Goal: Task Accomplishment & Management: Manage account settings

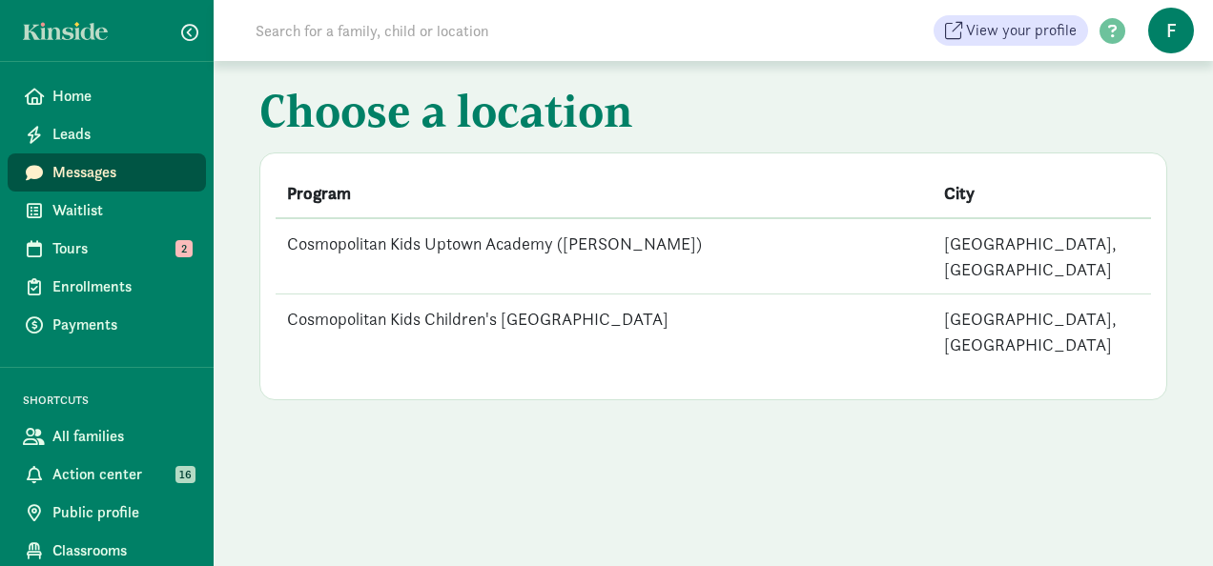
click at [484, 244] on td "Cosmopolitan Kids Uptown Academy ([PERSON_NAME])" at bounding box center [604, 256] width 657 height 76
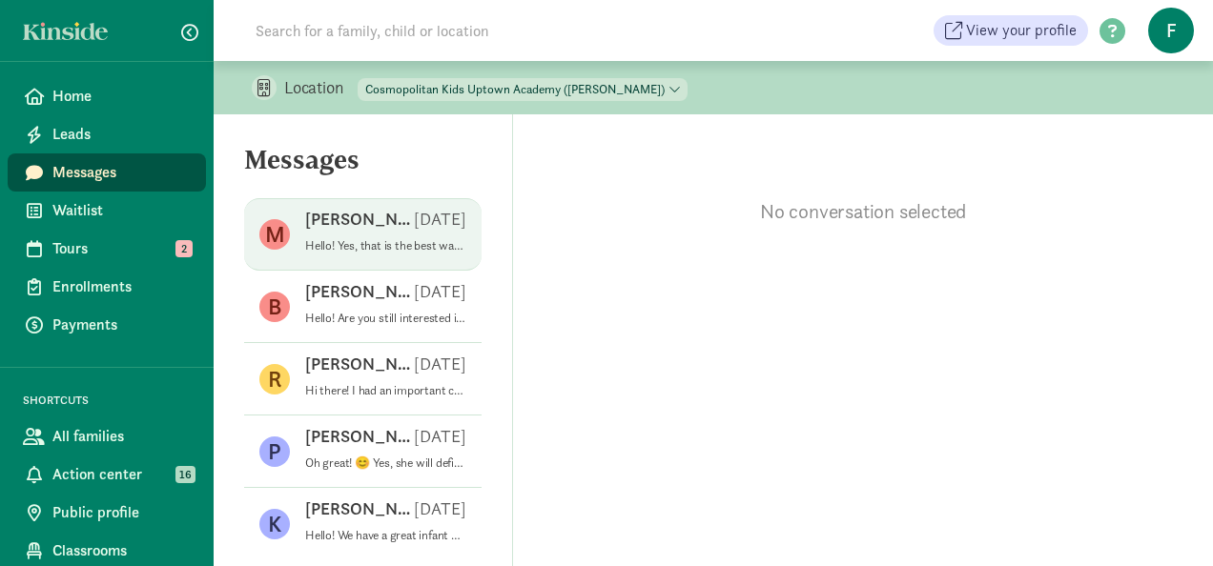
click at [419, 229] on p "Aug 15" at bounding box center [440, 219] width 52 height 23
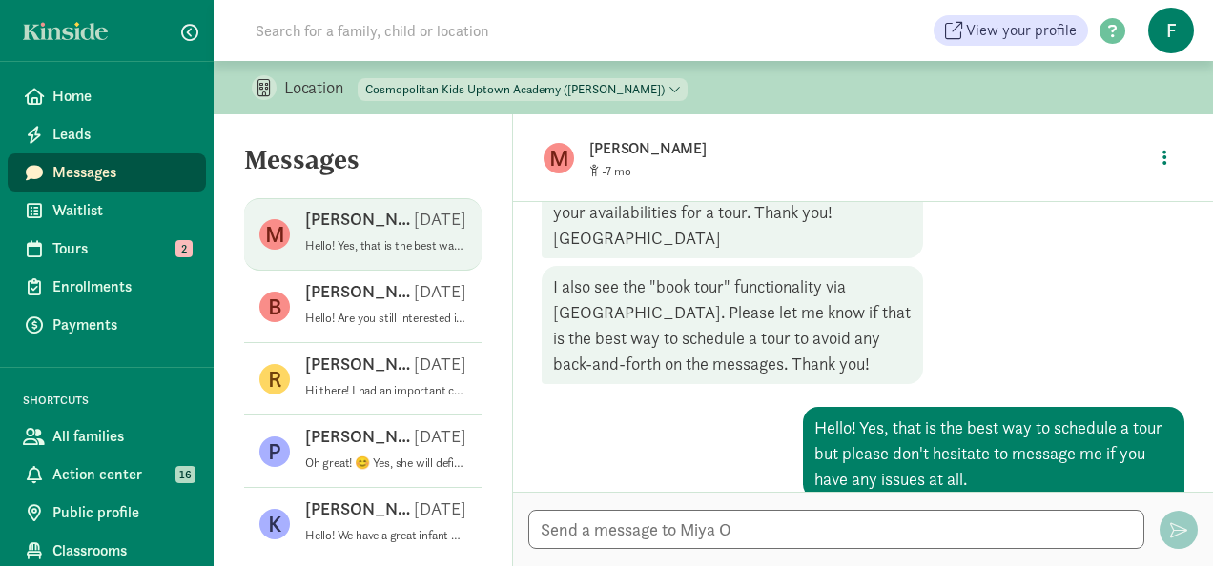
scroll to position [552, 0]
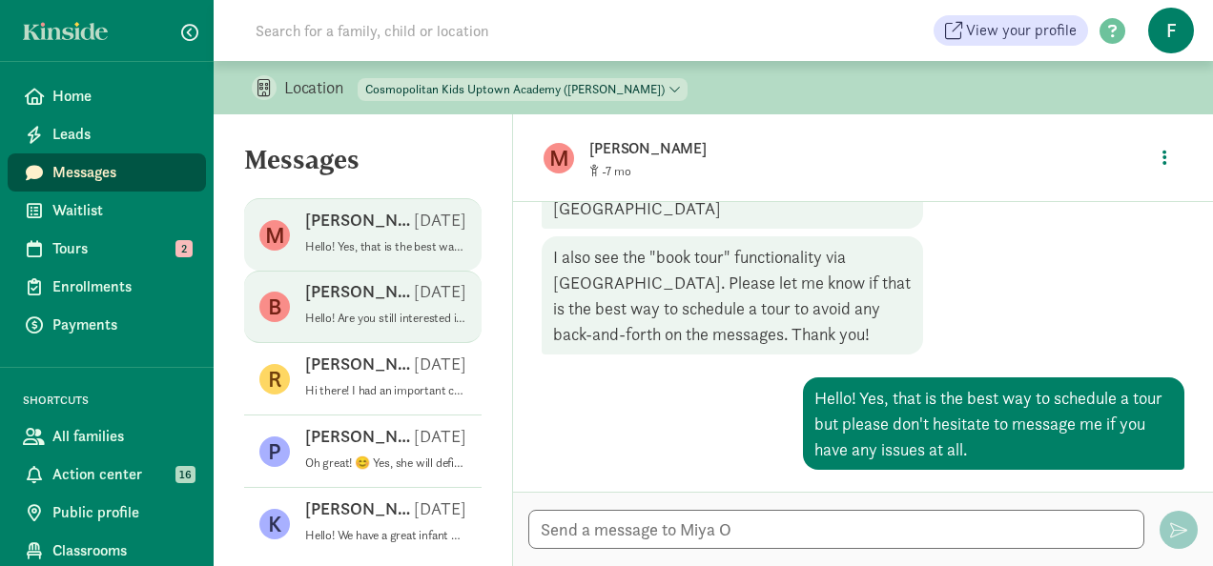
click at [383, 296] on div "Brandon N Aug 11" at bounding box center [385, 295] width 161 height 31
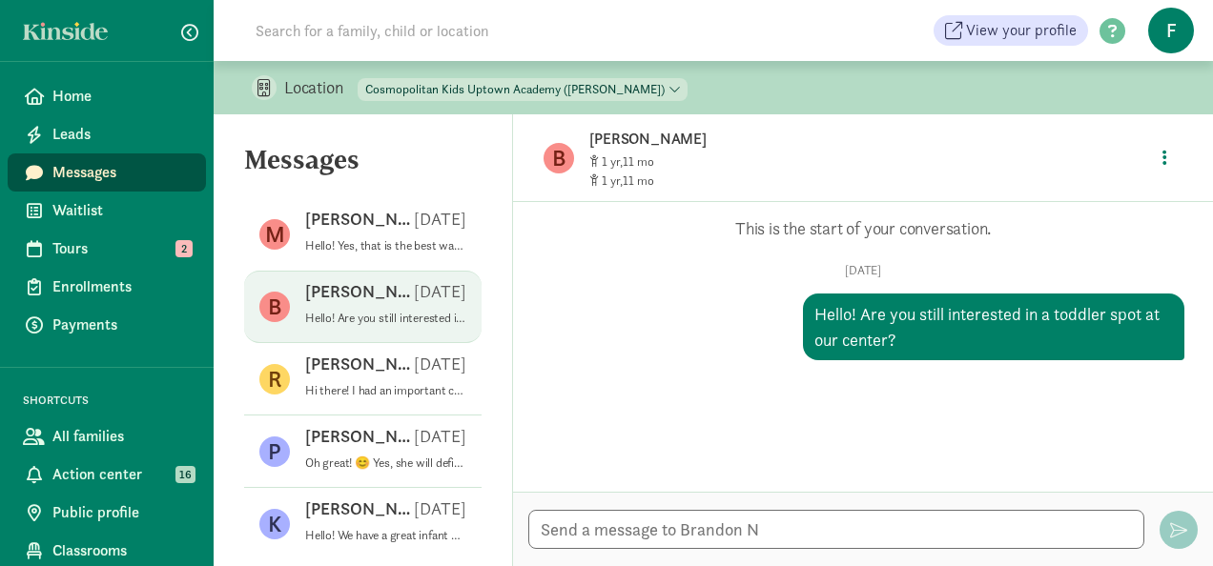
click at [540, 76] on div "Cosmopolitan Kids Uptown Academy (Queen Anne) Cosmopolitan Kids Children's Down…" at bounding box center [523, 87] width 330 height 27
click at [538, 88] on select "Cosmopolitan Kids Uptown Academy (Queen Anne) Cosmopolitan Kids Children's Down…" at bounding box center [523, 89] width 330 height 23
select select "87482"
click at [359, 78] on select "Cosmopolitan Kids Uptown Academy (Queen Anne) Cosmopolitan Kids Children's Down…" at bounding box center [523, 89] width 330 height 23
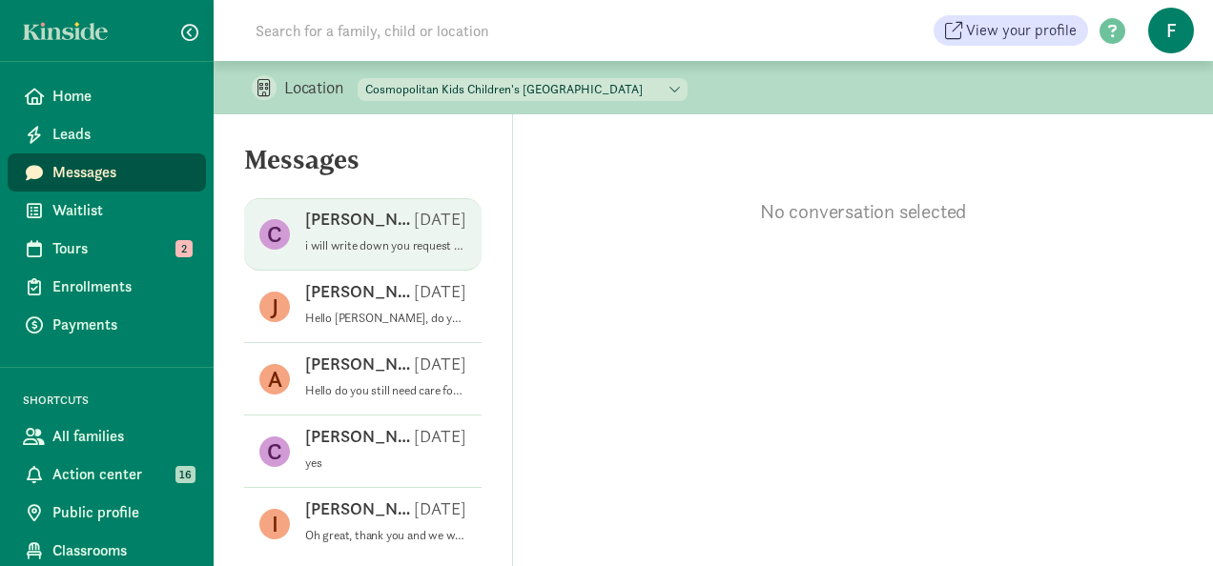
click at [360, 248] on p "i will write down you request for a spot in March and i will reach out in Janua…" at bounding box center [385, 245] width 161 height 15
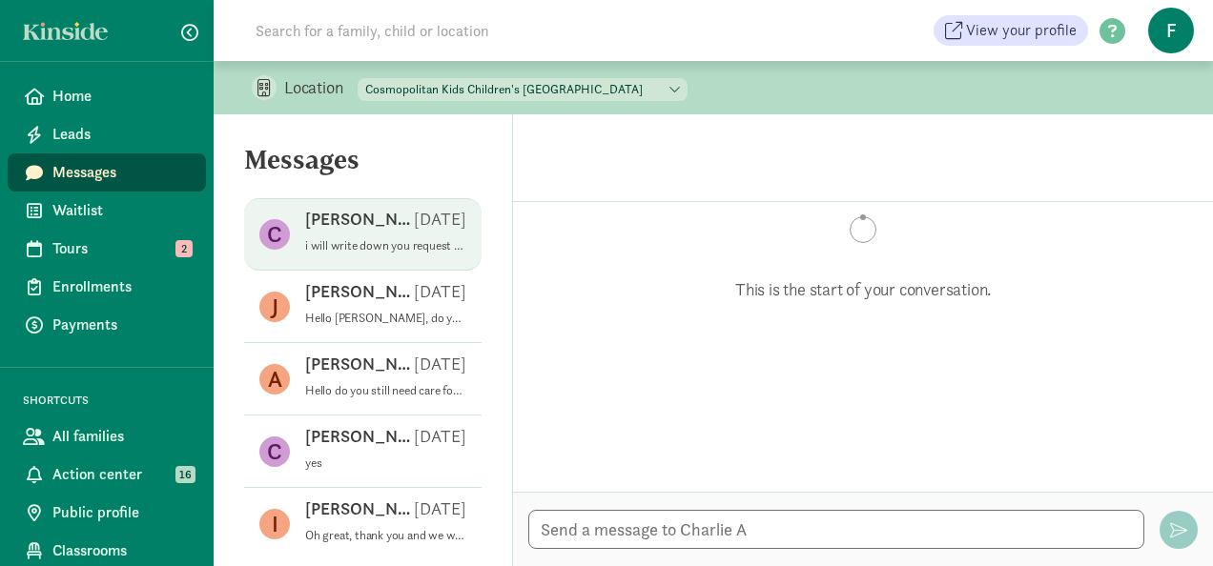
scroll to position [707, 0]
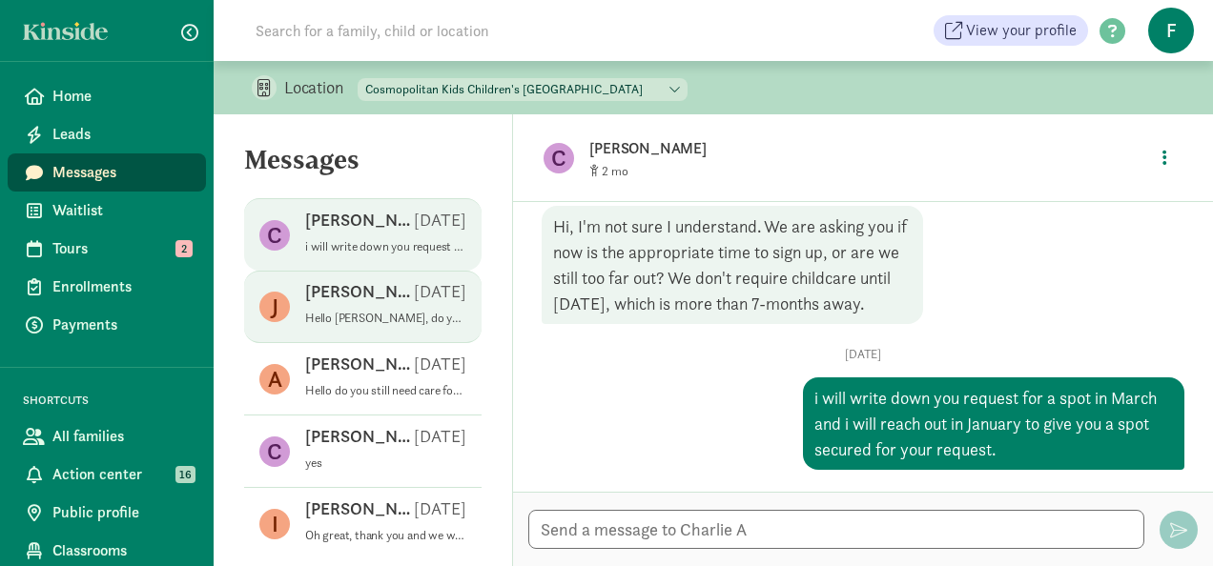
click at [399, 308] on div "Jamie G Jul 14" at bounding box center [385, 295] width 161 height 31
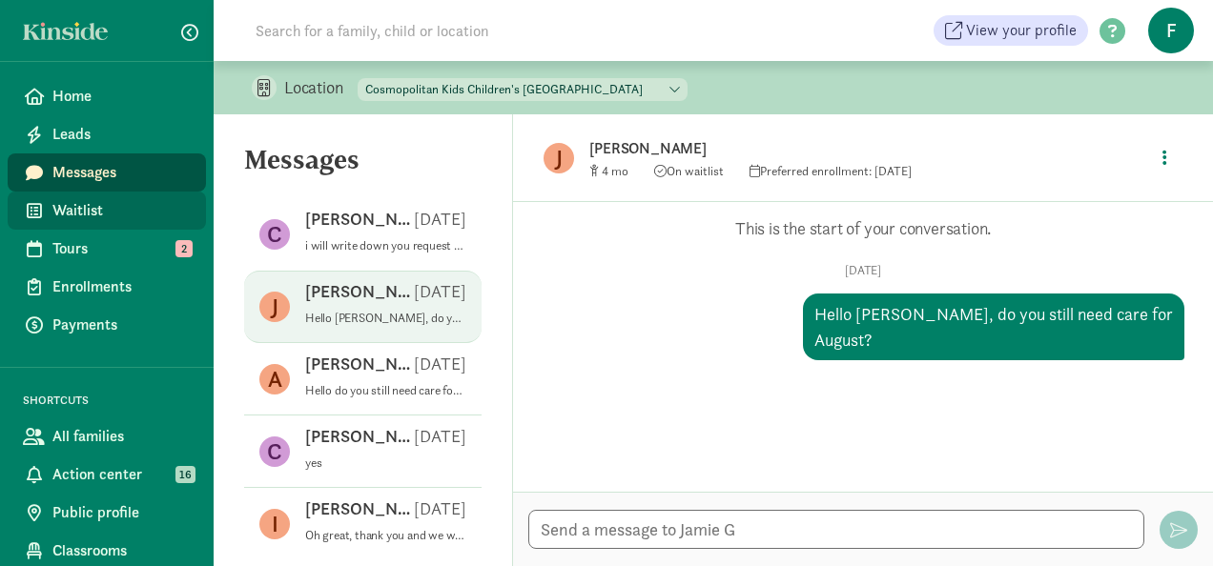
click at [97, 207] on span "Waitlist" at bounding box center [121, 210] width 138 height 23
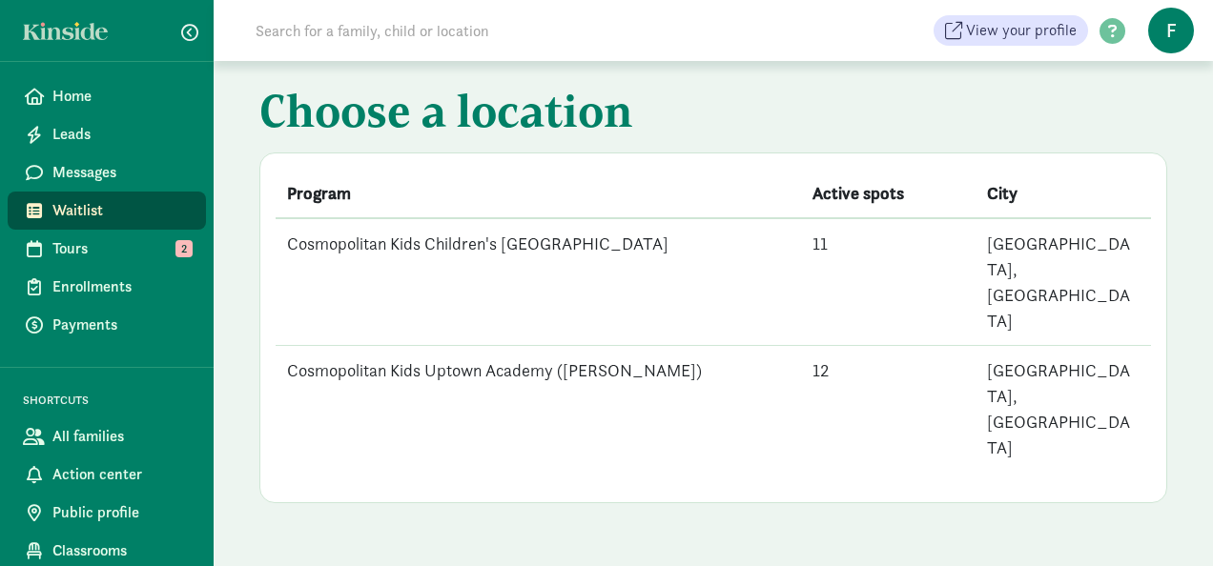
click at [418, 248] on td "Cosmopolitan Kids Children's [GEOGRAPHIC_DATA]" at bounding box center [538, 282] width 525 height 128
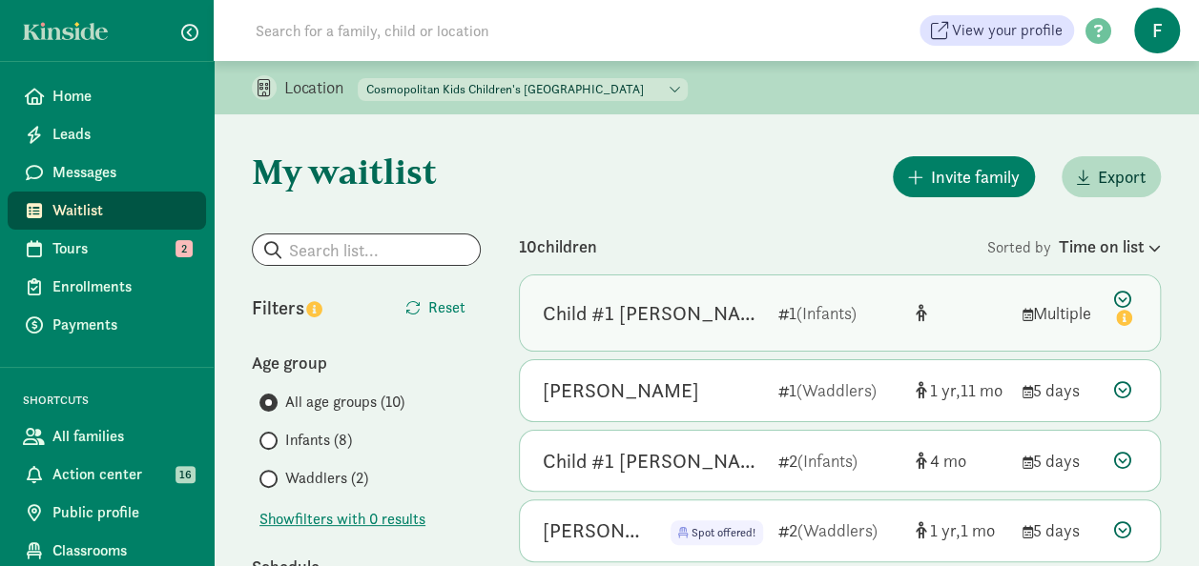
click at [763, 313] on div "Child #1 Jinnah 1 (Infants) Multiple" at bounding box center [840, 313] width 640 height 75
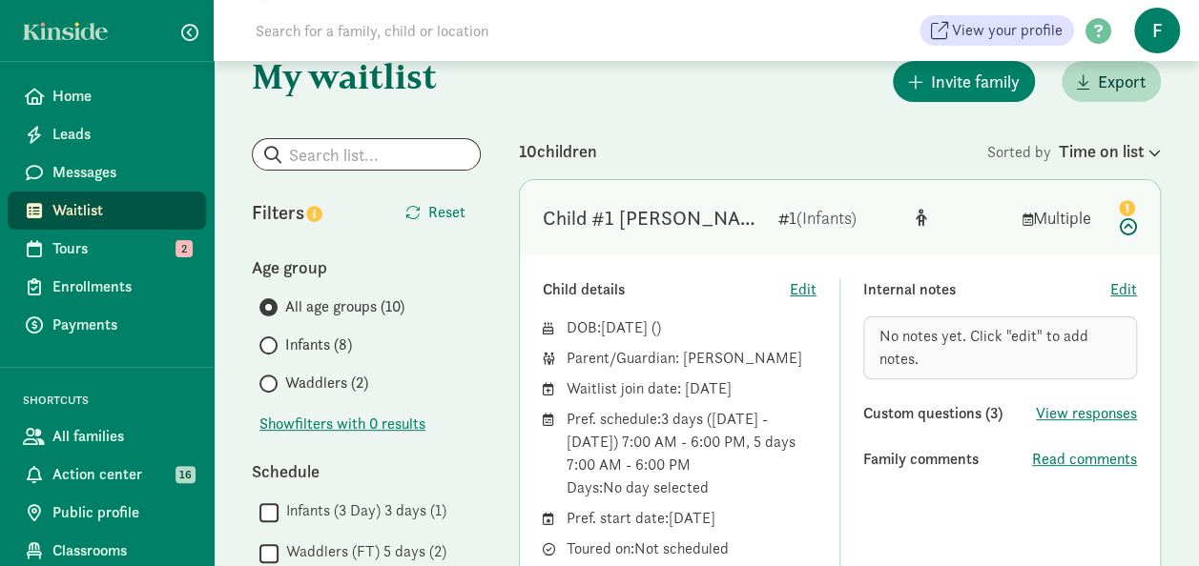
scroll to position [191, 0]
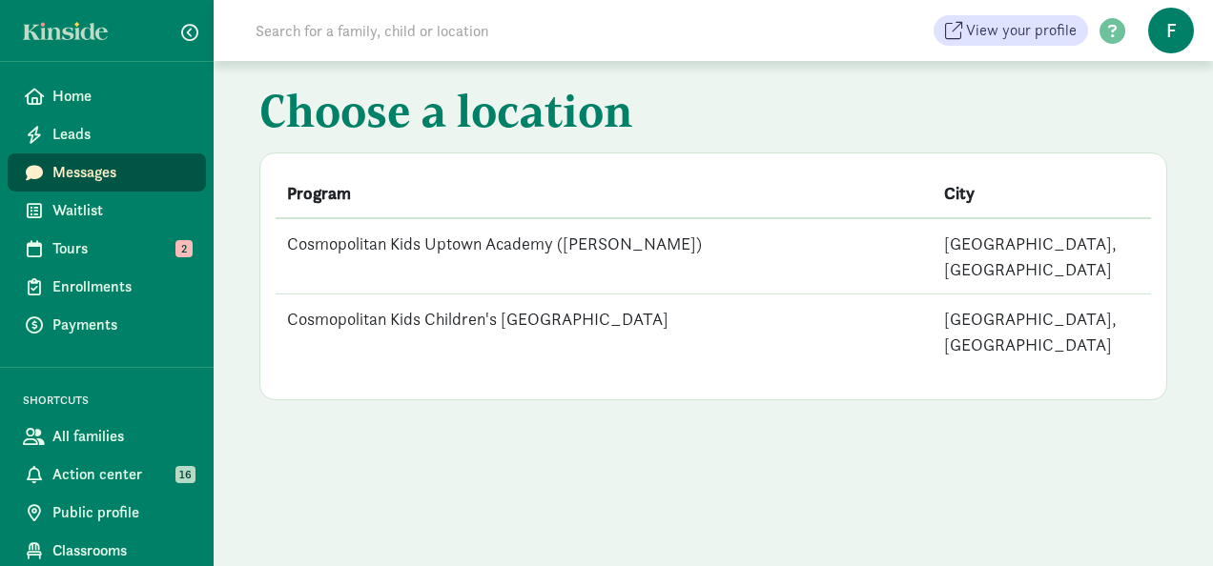
click at [612, 295] on td "Cosmopolitan Kids Children's [GEOGRAPHIC_DATA]" at bounding box center [604, 332] width 657 height 75
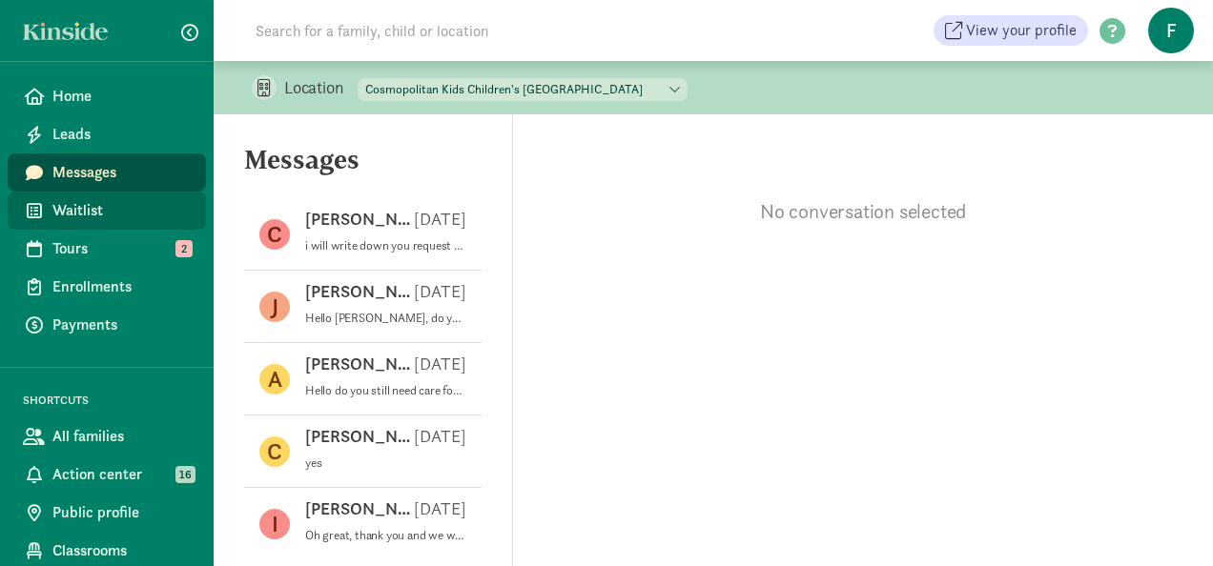
click at [110, 216] on span "Waitlist" at bounding box center [121, 210] width 138 height 23
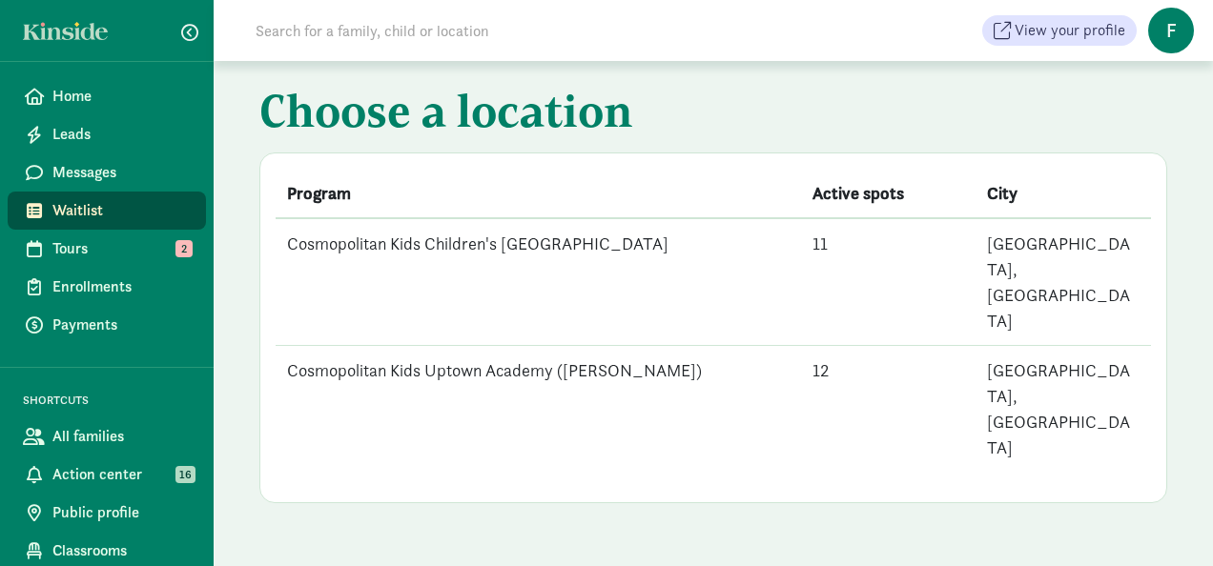
click at [480, 248] on td "Cosmopolitan Kids Children's [GEOGRAPHIC_DATA]" at bounding box center [538, 282] width 525 height 128
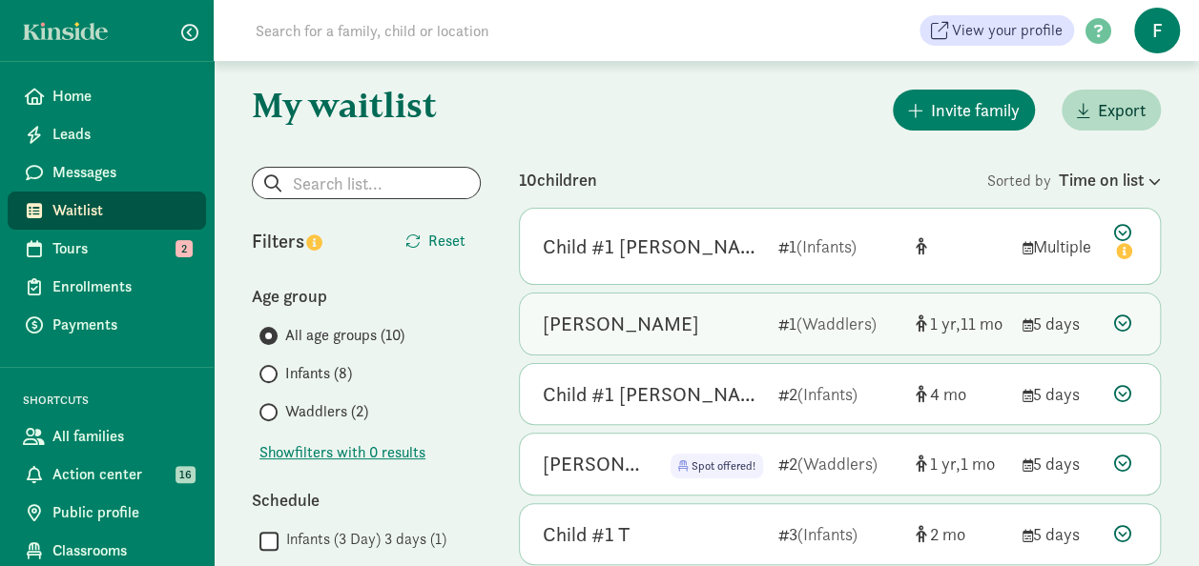
scroll to position [95, 0]
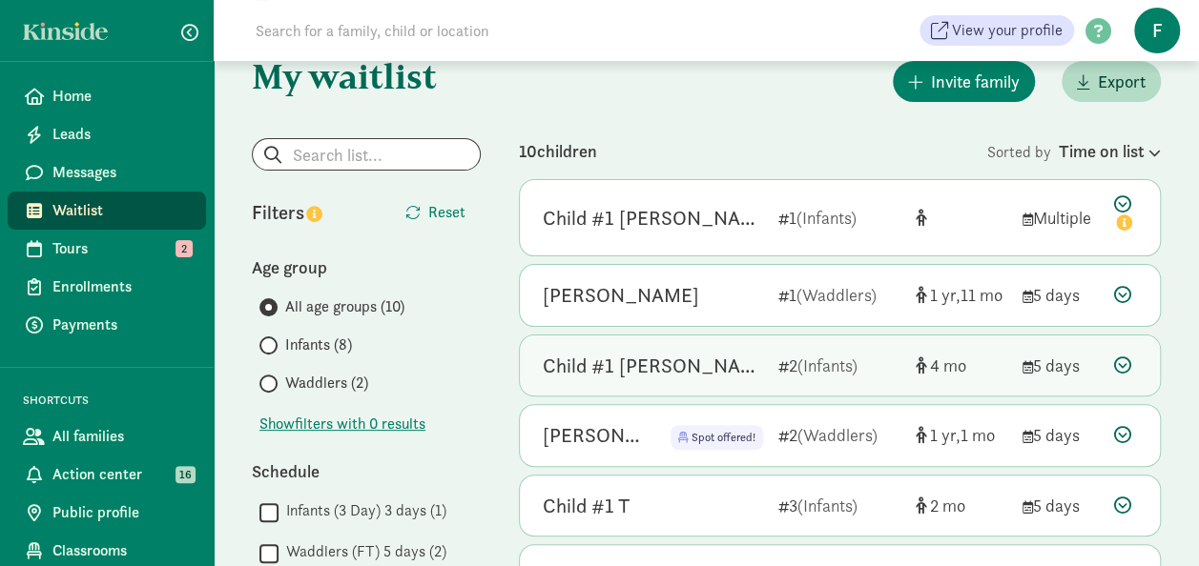
click at [728, 355] on div "Child #1 Greendyk" at bounding box center [653, 366] width 220 height 31
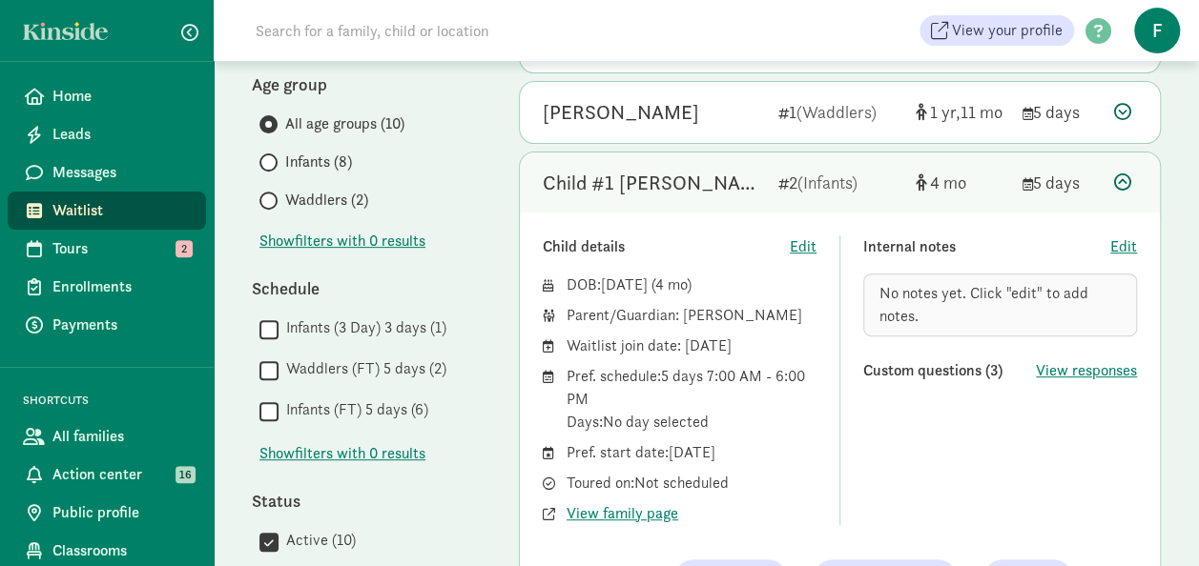
scroll to position [286, 0]
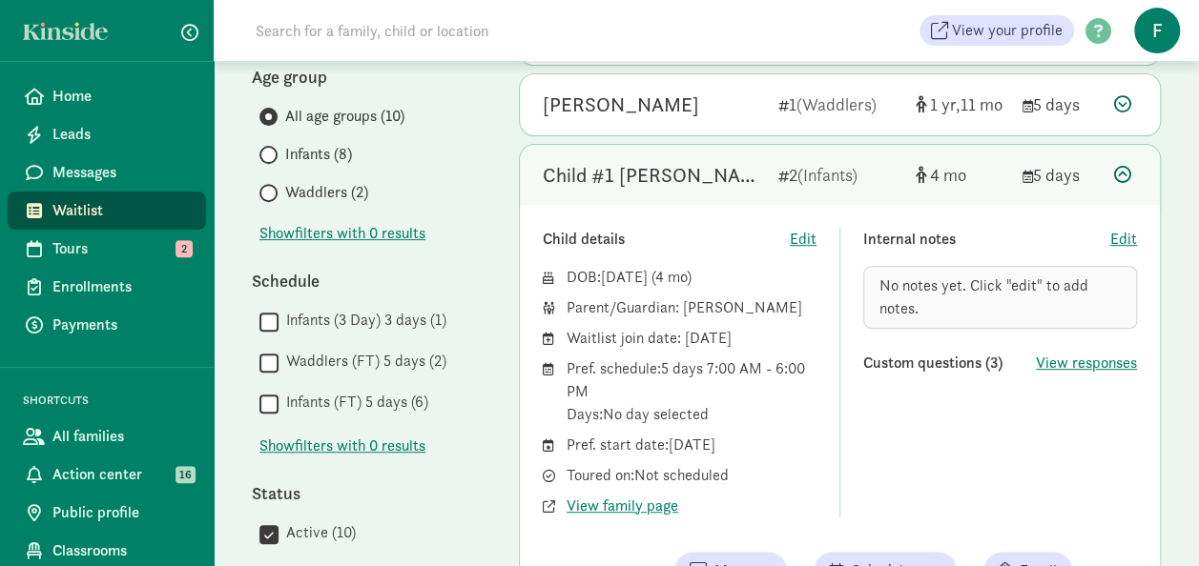
click at [683, 380] on div "Pref. schedule: 5 days 7:00 AM - 6:00 PM Days: No day selected" at bounding box center [691, 392] width 250 height 69
drag, startPoint x: 683, startPoint y: 380, endPoint x: 639, endPoint y: 226, distance: 159.7
click at [639, 226] on div "Child details Edit DOB: Apr 7, 2025 ( 4 ) Parent/Guardian: Jamie Greendyk Waitl…" at bounding box center [840, 409] width 640 height 408
